Goal: Information Seeking & Learning: Learn about a topic

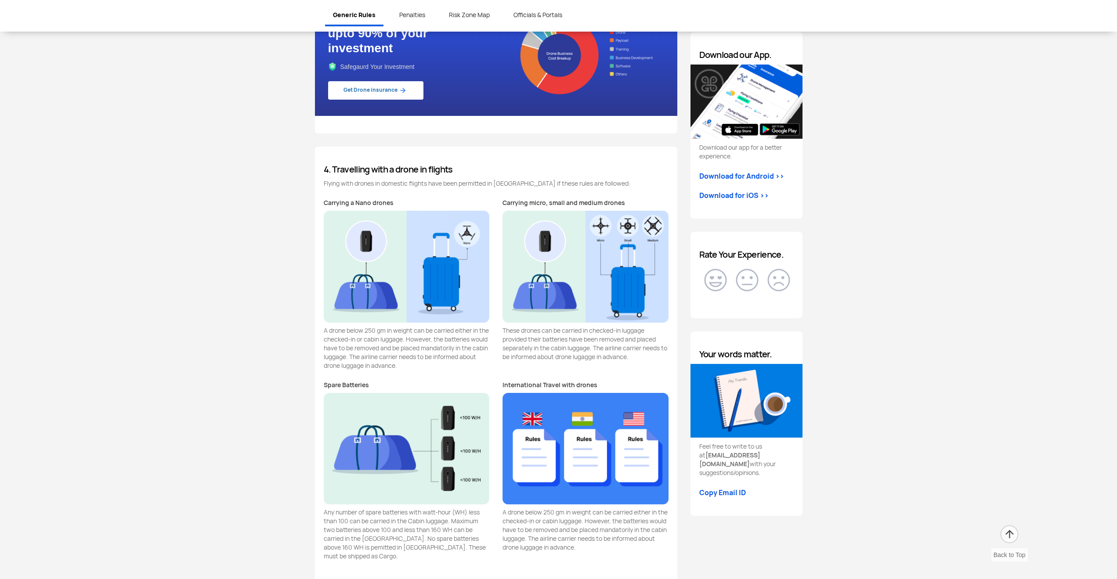
scroll to position [1010, 0]
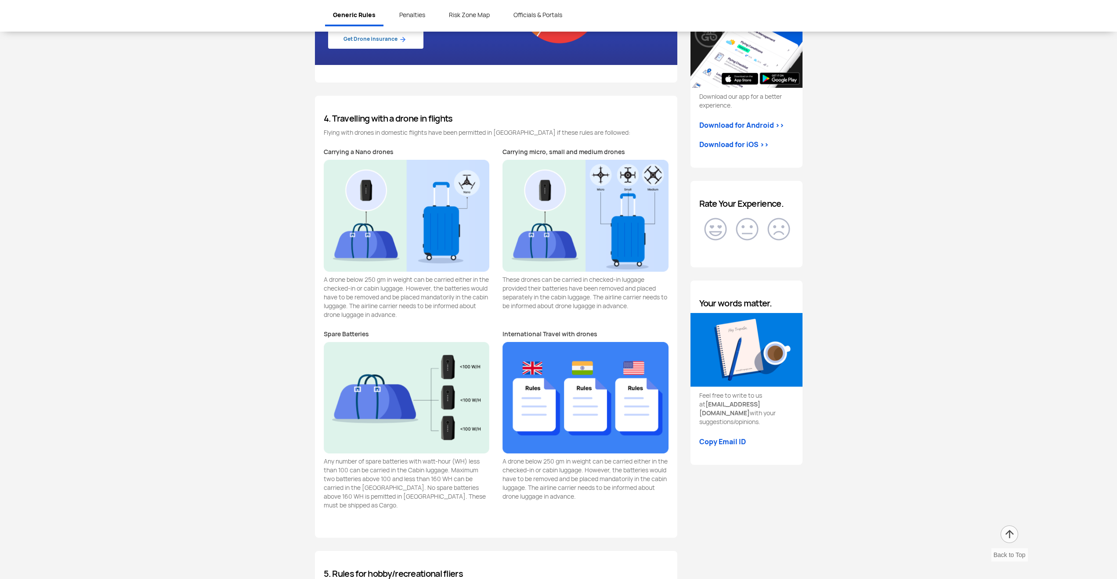
drag, startPoint x: 399, startPoint y: 315, endPoint x: 320, endPoint y: 281, distance: 85.8
click at [320, 281] on div "Carrying a Nano drones A drone below 250 gm in weight can be carried either in …" at bounding box center [406, 239] width 179 height 182
click at [337, 280] on p "A drone below 250 gm in weight can be carried either in the checked-in or cabin…" at bounding box center [407, 297] width 166 height 44
drag, startPoint x: 322, startPoint y: 144, endPoint x: 438, endPoint y: 324, distance: 214.0
click at [438, 324] on div "4. Travelling with a drone in flights Flying with drones in domestic flights ha…" at bounding box center [496, 317] width 362 height 442
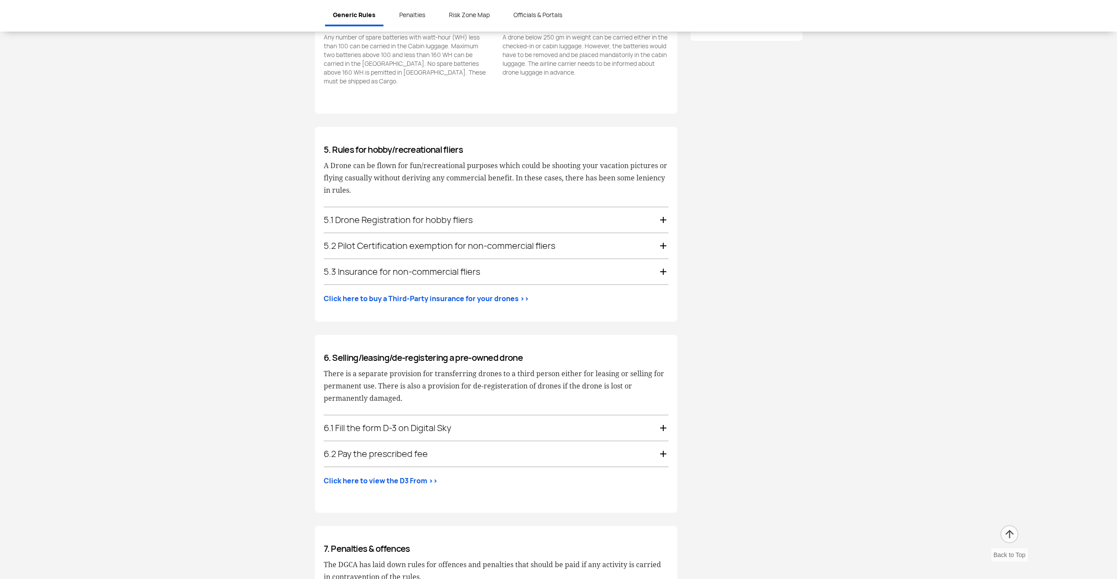
scroll to position [1449, 0]
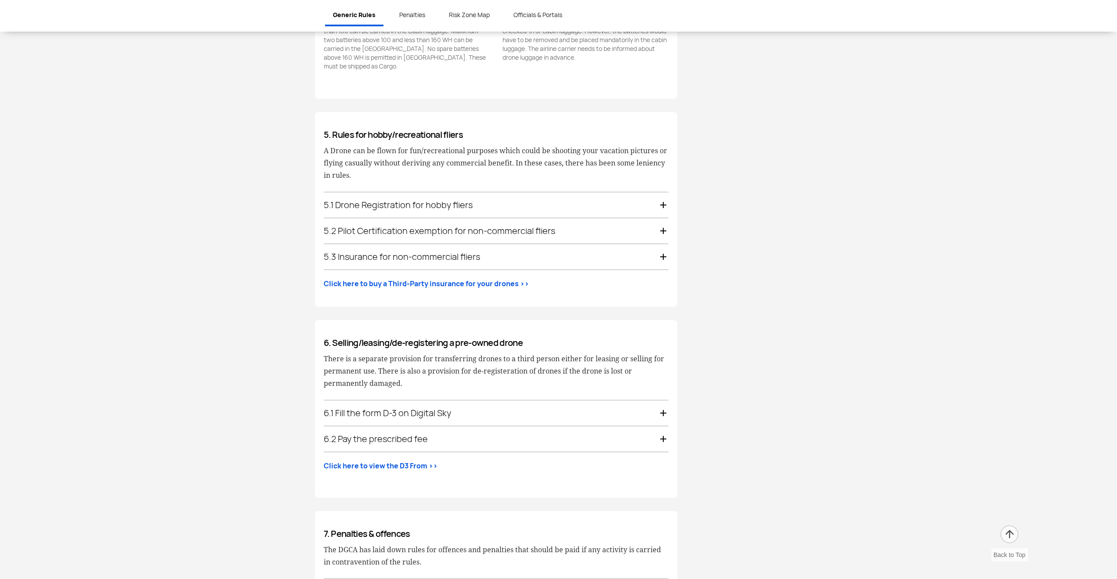
click at [664, 199] on div "5.1 Drone Registration for hobby fliers" at bounding box center [496, 204] width 345 height 25
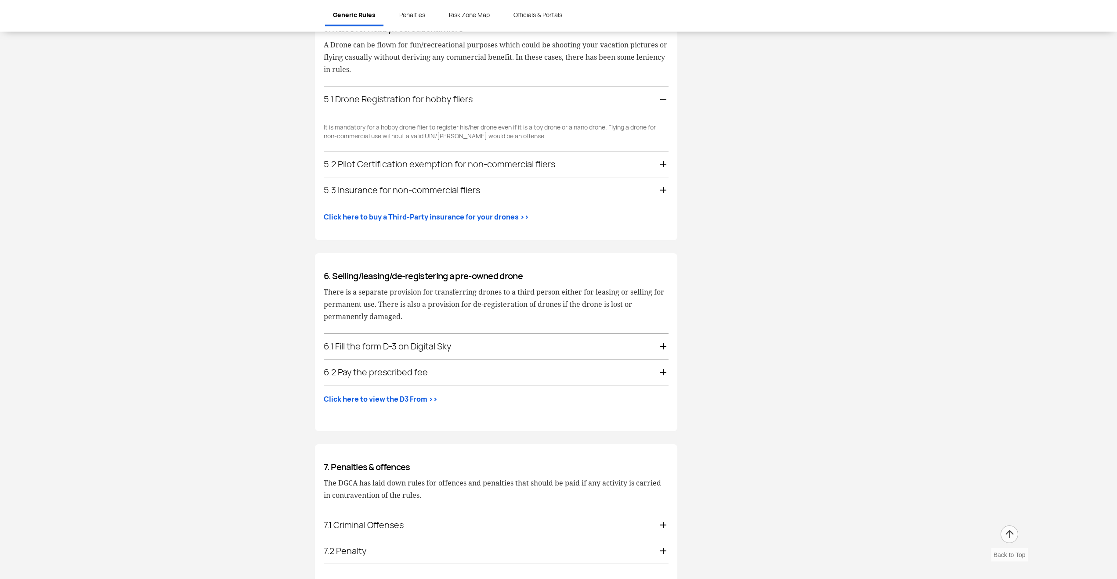
scroll to position [1501, 0]
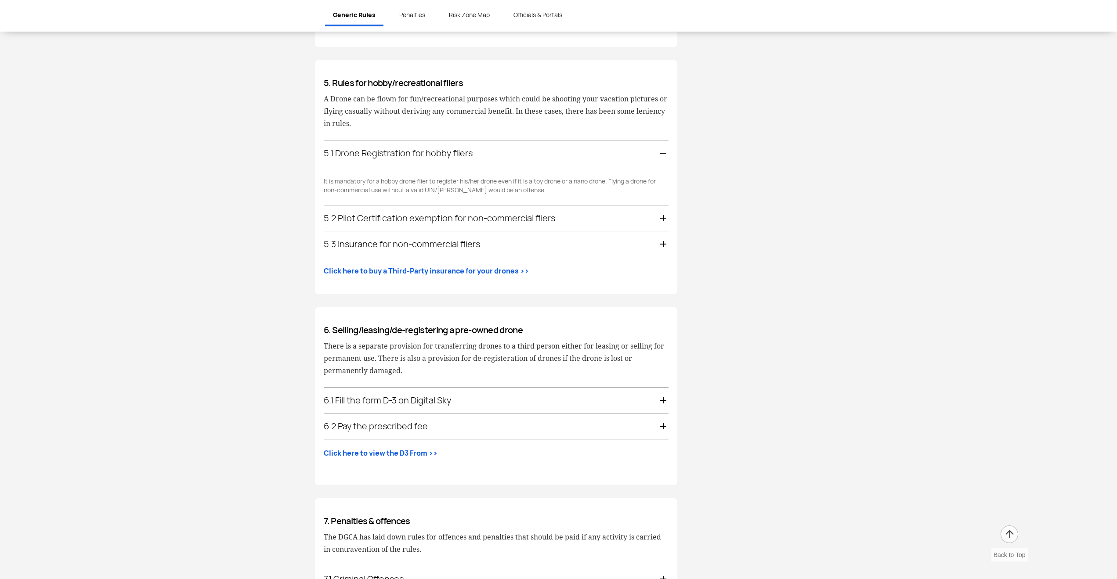
drag, startPoint x: 451, startPoint y: 177, endPoint x: 316, endPoint y: 147, distance: 138.6
click at [316, 147] on div "5. Rules for hobby/recreational fliers A Drone can be flown for fun/recreationa…" at bounding box center [496, 177] width 362 height 234
drag, startPoint x: 321, startPoint y: 79, endPoint x: 510, endPoint y: 206, distance: 227.5
click at [510, 206] on div "Generic Rules Know these generic rules that are applicable to all section of dr…" at bounding box center [495, 412] width 375 height 2914
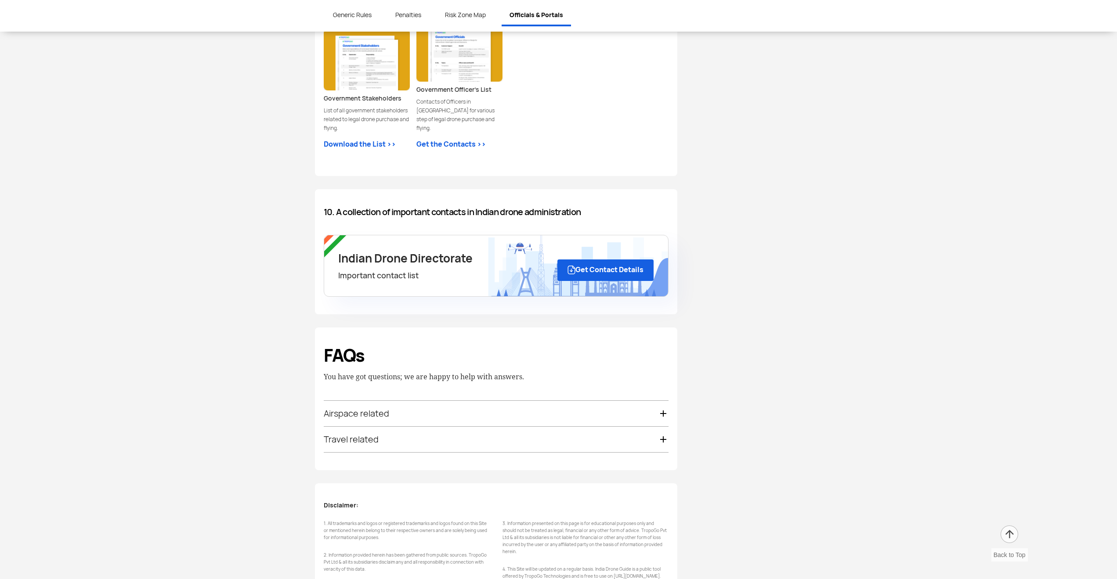
scroll to position [2774, 0]
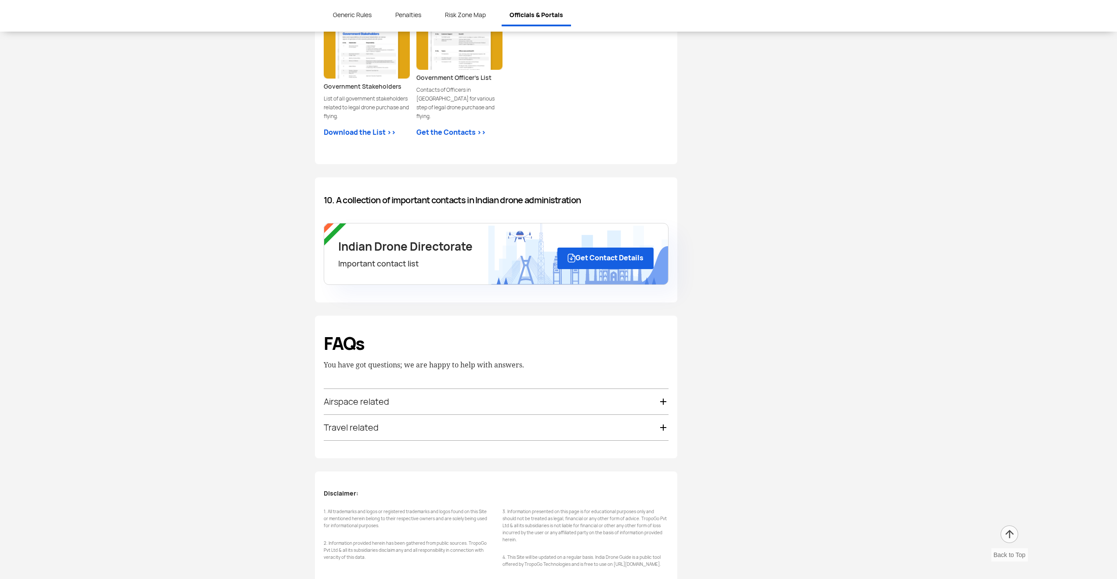
click at [622, 248] on link "Get Contact Details" at bounding box center [605, 259] width 97 height 22
click at [389, 258] on h5 "Important contact list" at bounding box center [441, 263] width 206 height 11
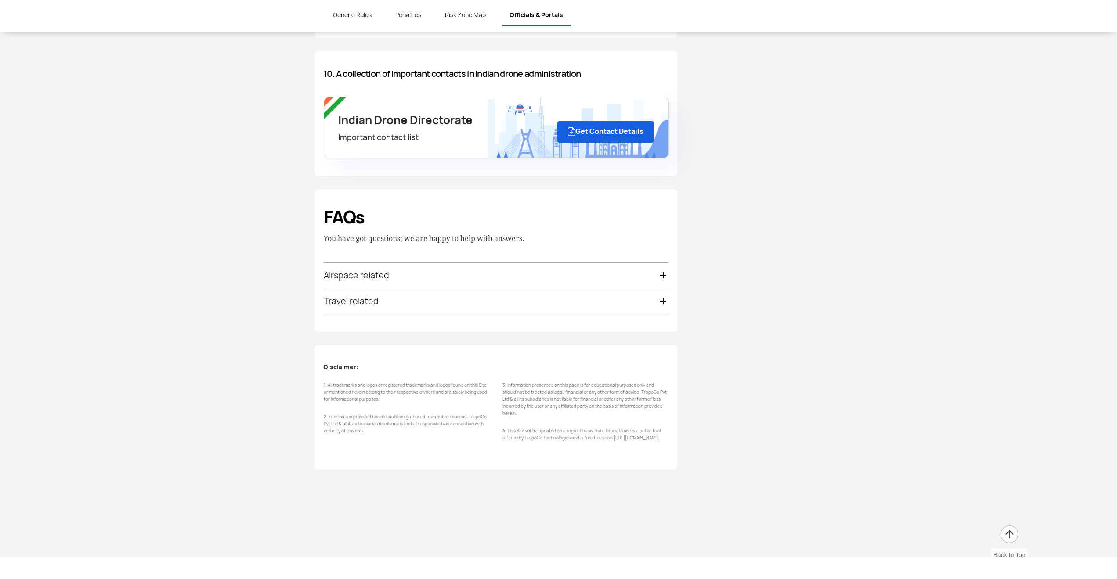
scroll to position [2906, 0]
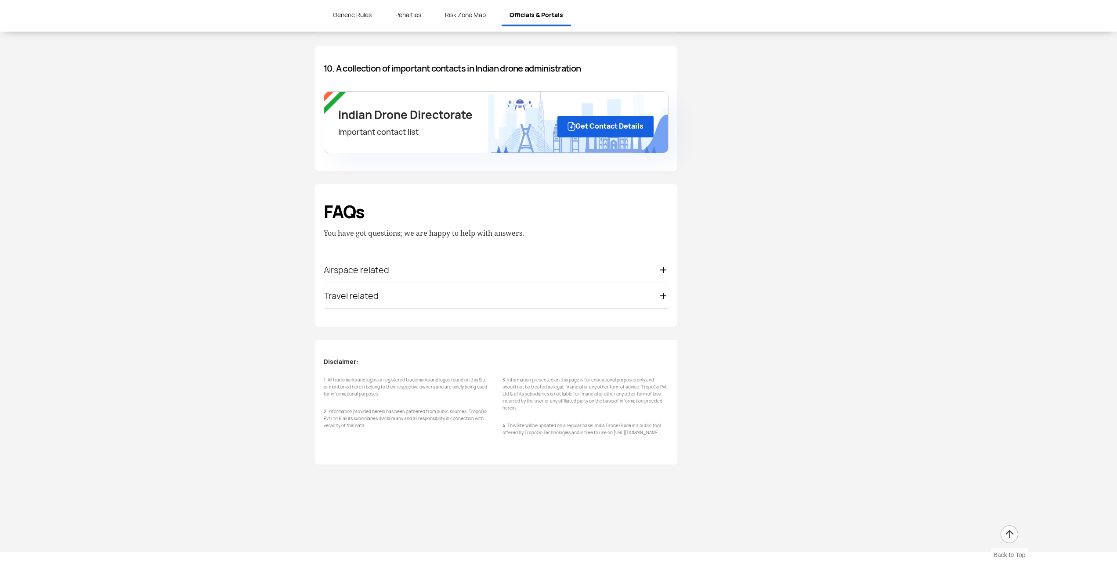
click at [661, 283] on div "Travel related" at bounding box center [496, 295] width 345 height 25
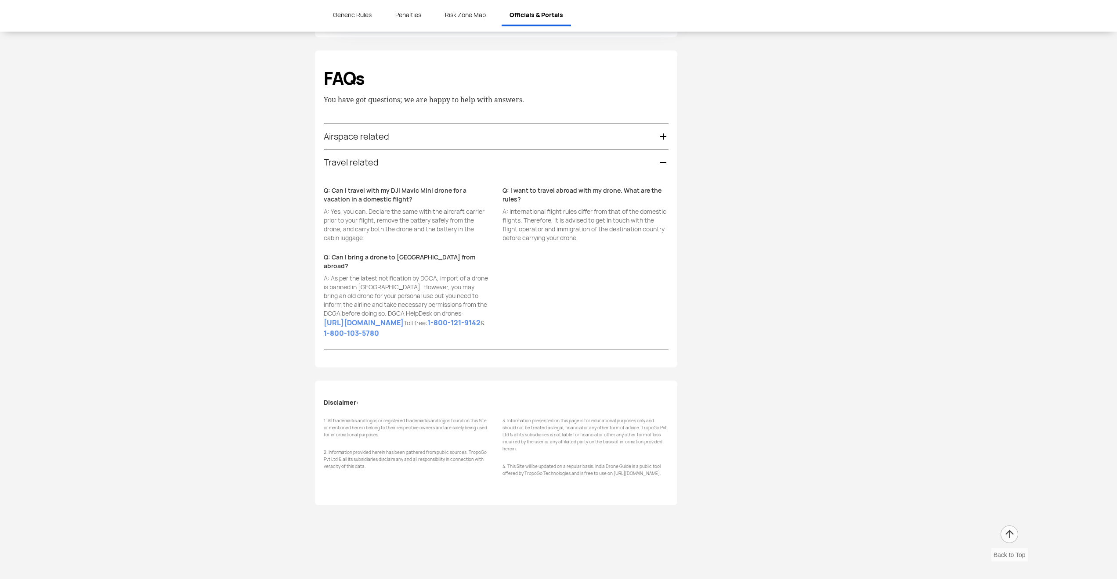
scroll to position [2991, 0]
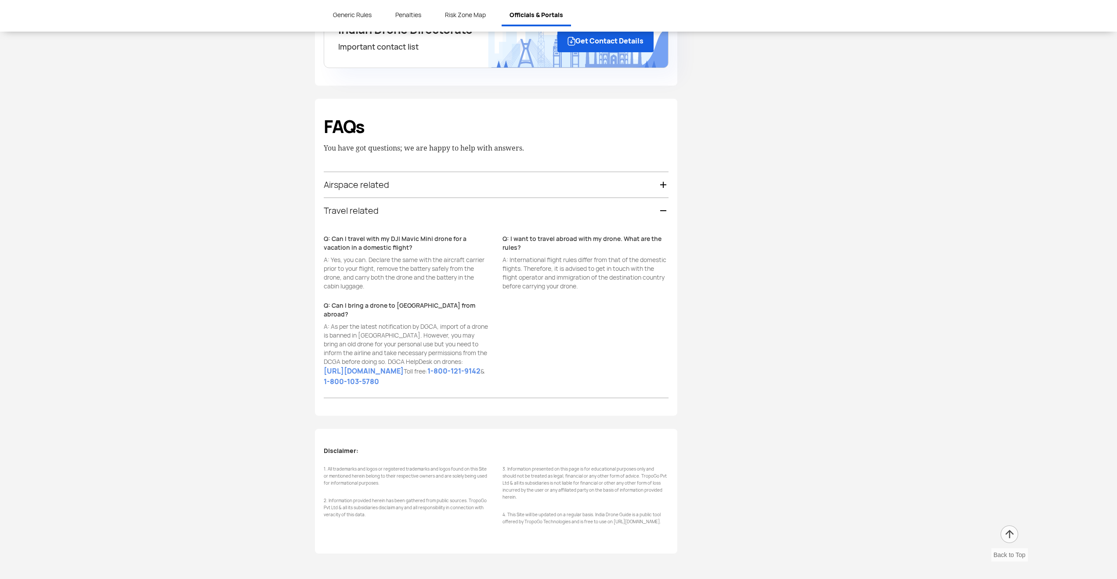
drag, startPoint x: 320, startPoint y: 285, endPoint x: 408, endPoint y: 331, distance: 99.6
click at [407, 330] on div "Q: Can I bring a drone to [GEOGRAPHIC_DATA] from abroad? A: As per the latest n…" at bounding box center [406, 349] width 179 height 97
drag, startPoint x: 469, startPoint y: 364, endPoint x: 334, endPoint y: 288, distance: 155.3
click at [336, 301] on div "Q: Can I bring a drone to [GEOGRAPHIC_DATA] from abroad? A: As per the latest n…" at bounding box center [406, 349] width 179 height 97
click at [375, 366] on link "[URL][DOMAIN_NAME]" at bounding box center [364, 371] width 80 height 11
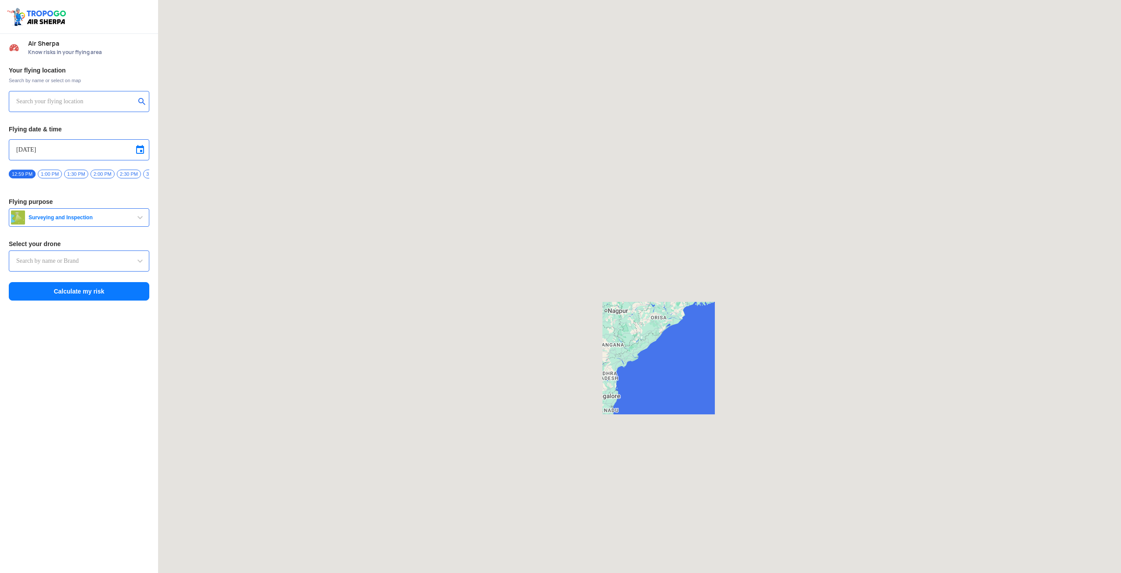
type input "Aquila X2"
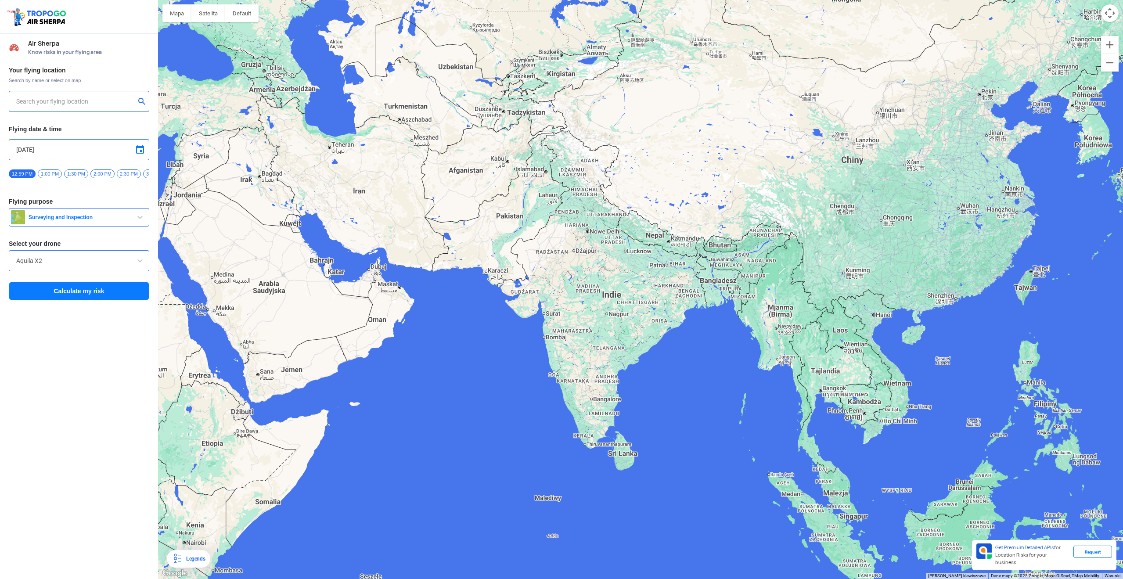
drag, startPoint x: 657, startPoint y: 201, endPoint x: 631, endPoint y: 357, distance: 158.9
click at [635, 367] on div at bounding box center [640, 289] width 965 height 579
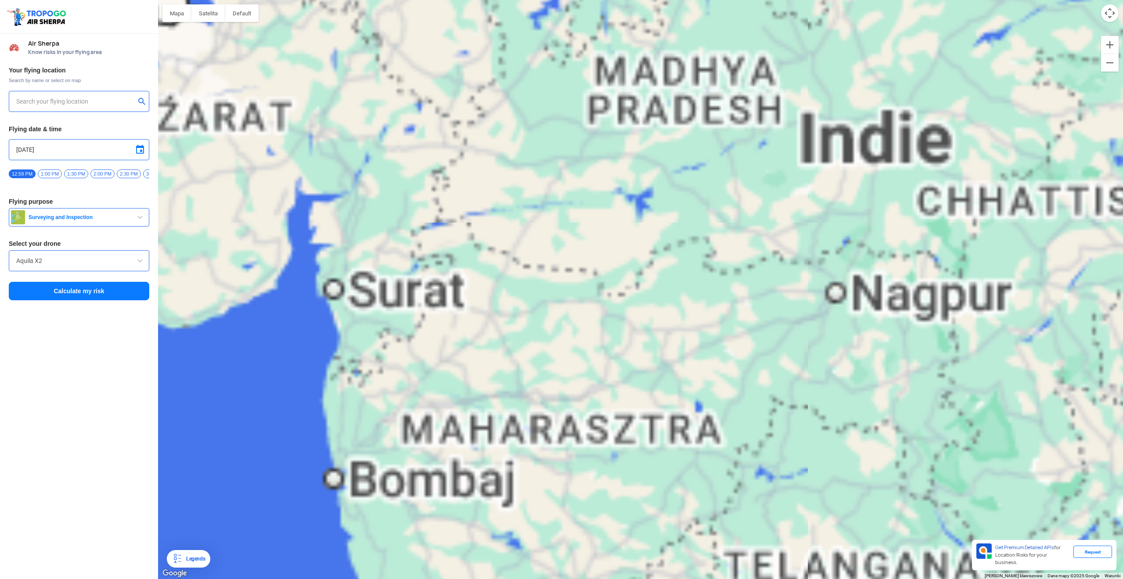
drag, startPoint x: 432, startPoint y: 296, endPoint x: 690, endPoint y: 245, distance: 263.1
click at [715, 250] on div at bounding box center [640, 289] width 965 height 579
